Goal: Navigation & Orientation: Find specific page/section

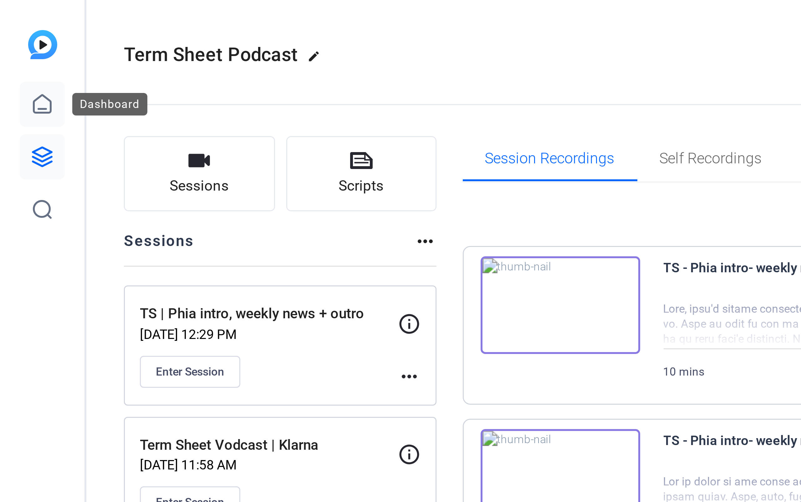
click at [14, 30] on link at bounding box center [14, 34] width 15 height 15
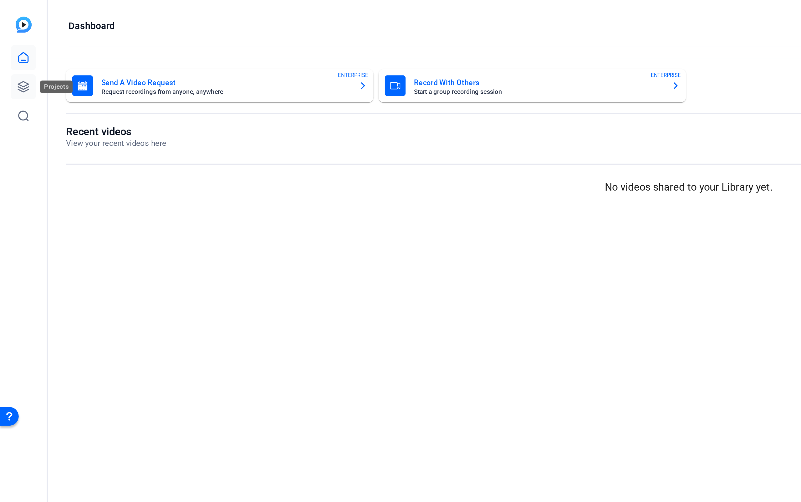
click at [16, 53] on icon at bounding box center [14, 52] width 6 height 6
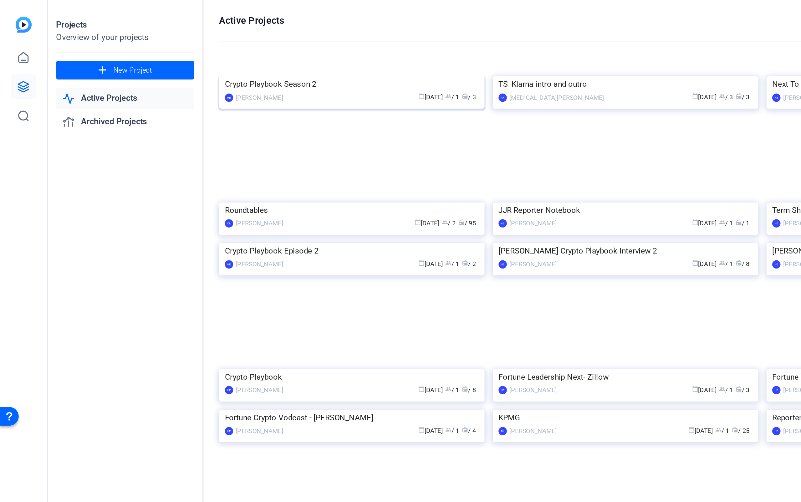
click at [188, 46] on img at bounding box center [212, 46] width 160 height 0
